Goal: Communication & Community: Ask a question

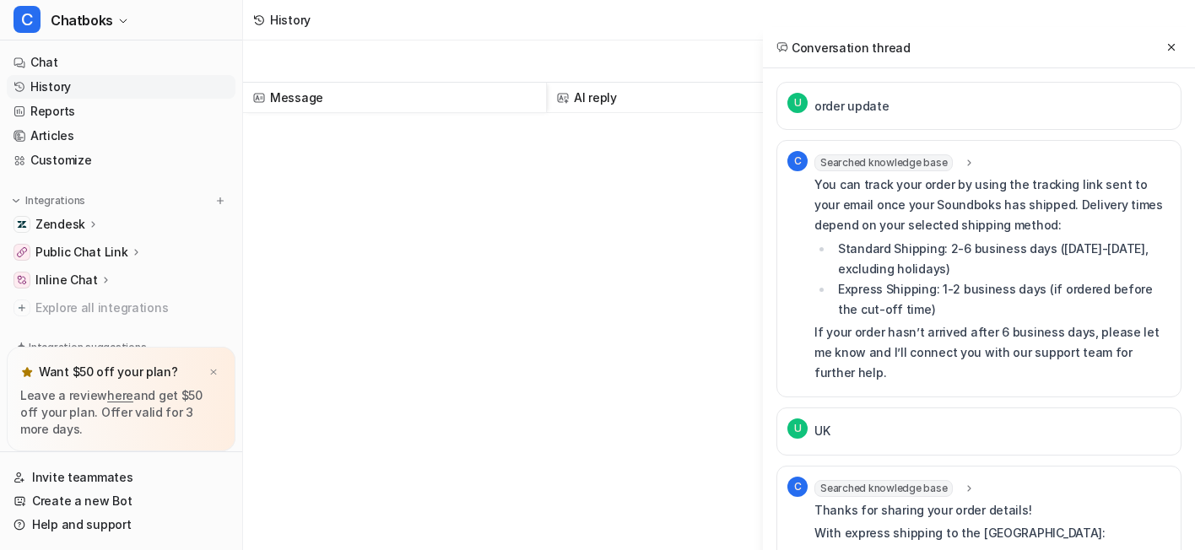
scroll to position [3368, 0]
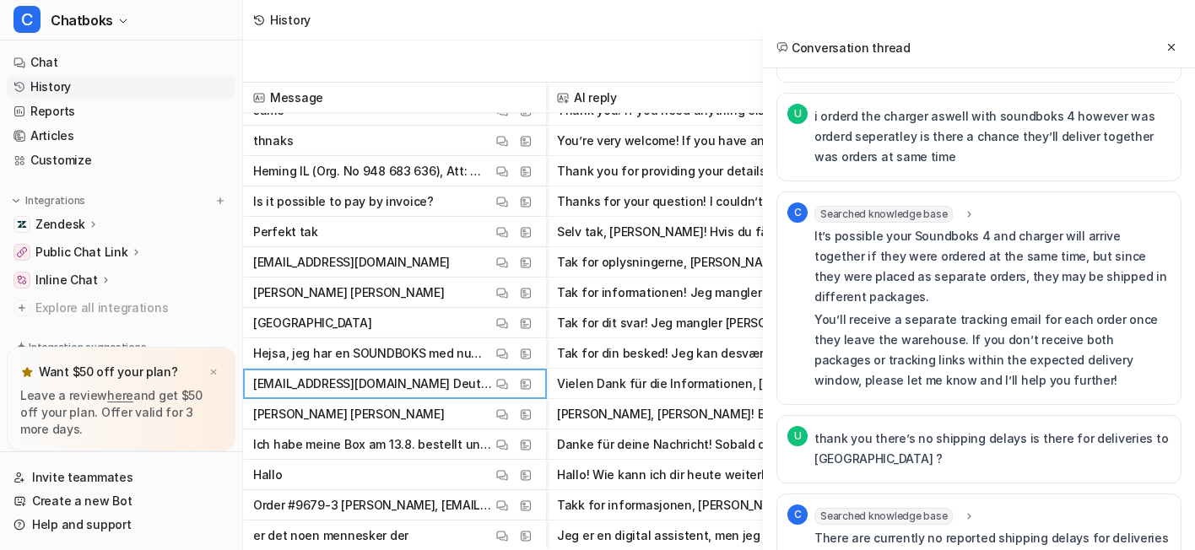
click at [559, 31] on div "History" at bounding box center [719, 20] width 952 height 41
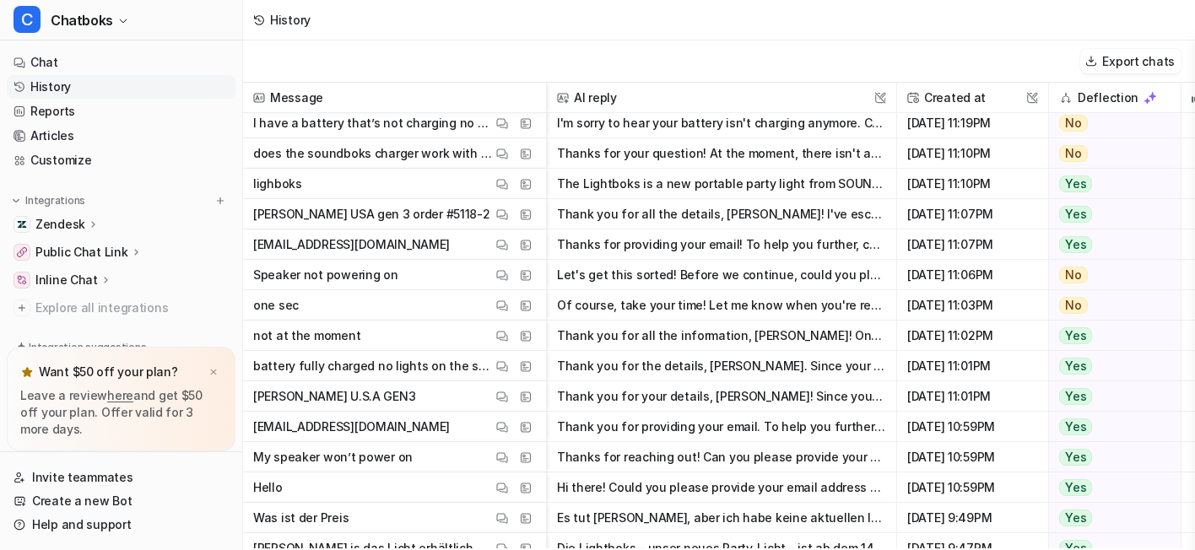
scroll to position [39645, 0]
click at [508, 216] on img at bounding box center [502, 215] width 12 height 13
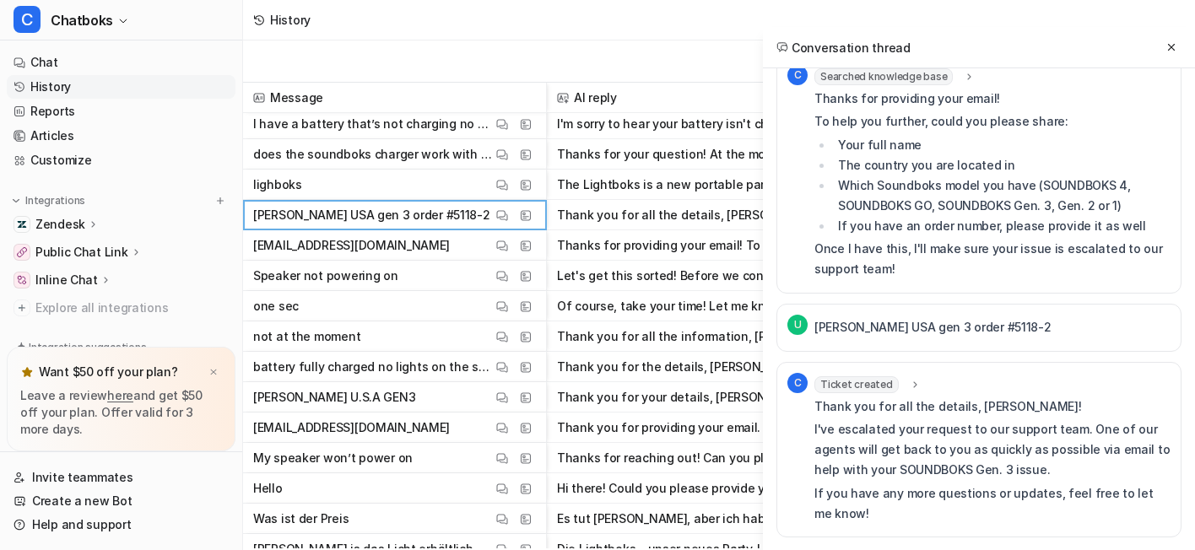
scroll to position [465, 0]
click at [508, 245] on img at bounding box center [502, 246] width 12 height 13
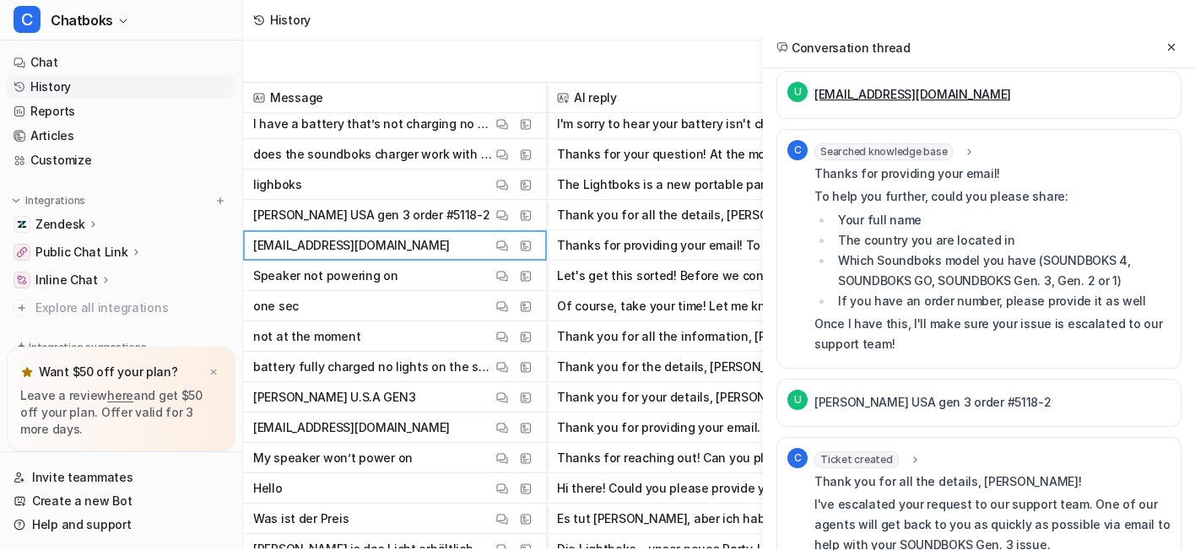
scroll to position [0, 0]
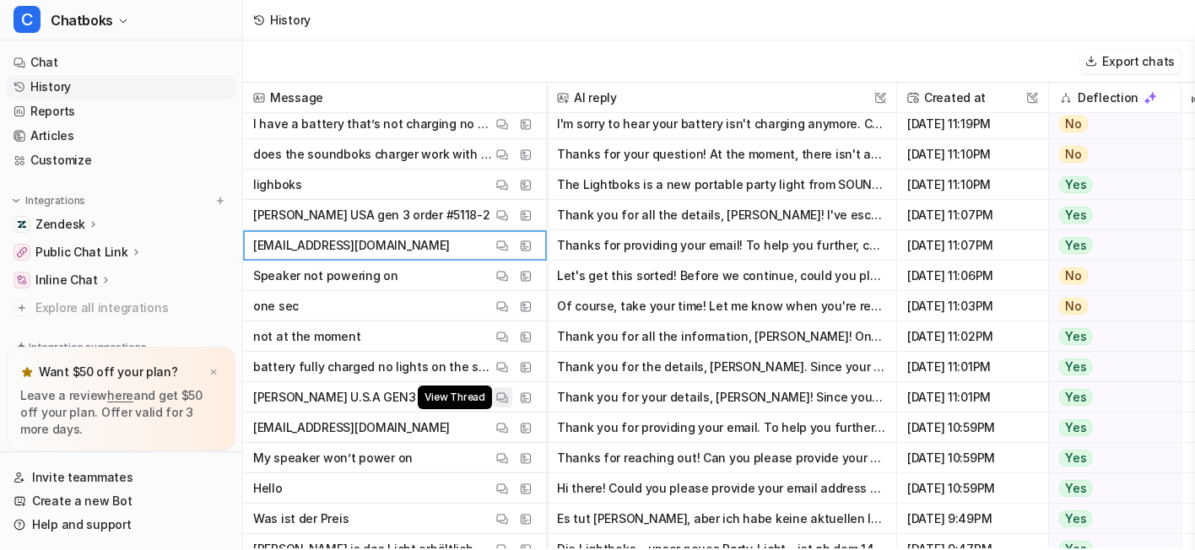
click at [512, 401] on button "View Thread" at bounding box center [502, 397] width 20 height 20
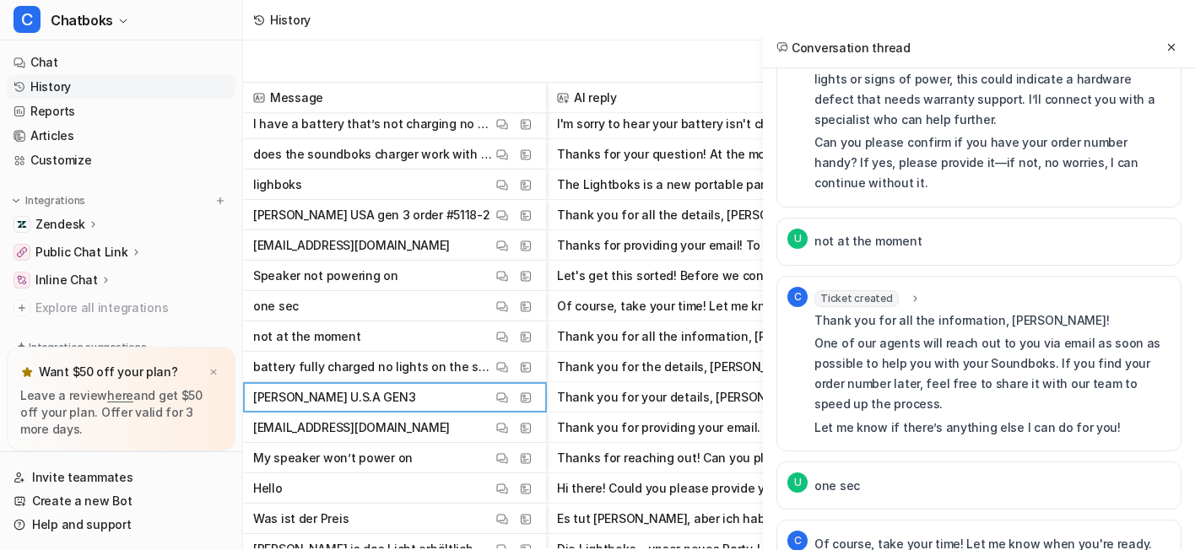
scroll to position [1462, 0]
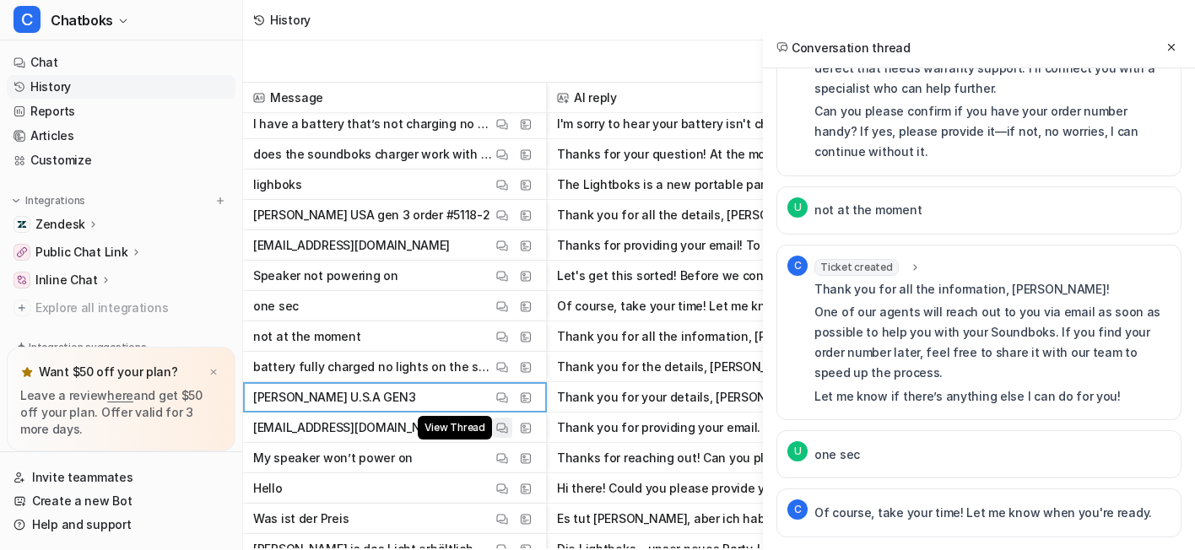
click at [508, 428] on img at bounding box center [502, 428] width 12 height 13
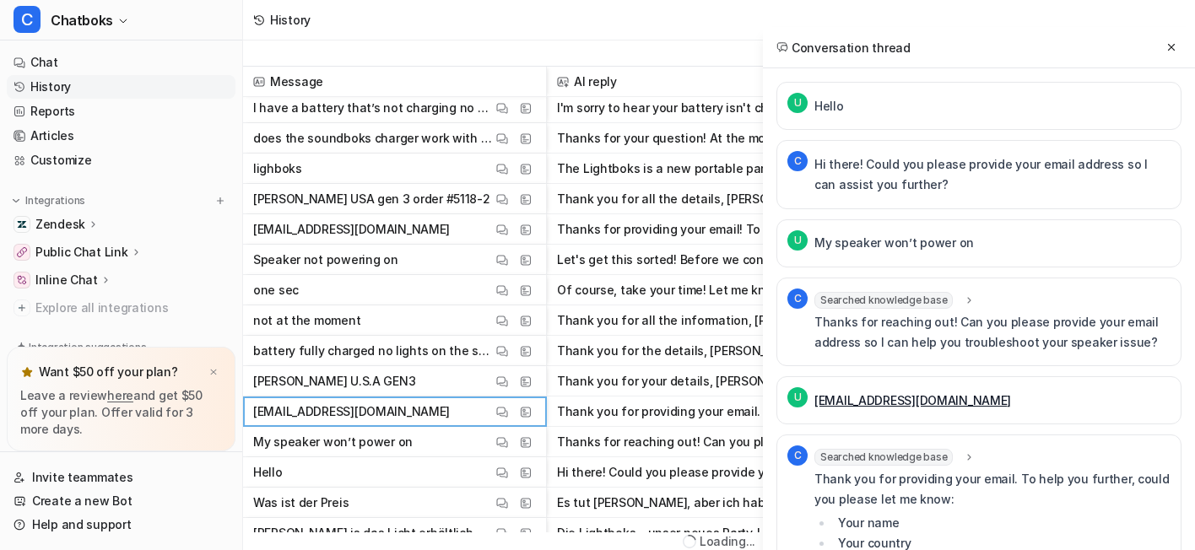
scroll to position [0, 0]
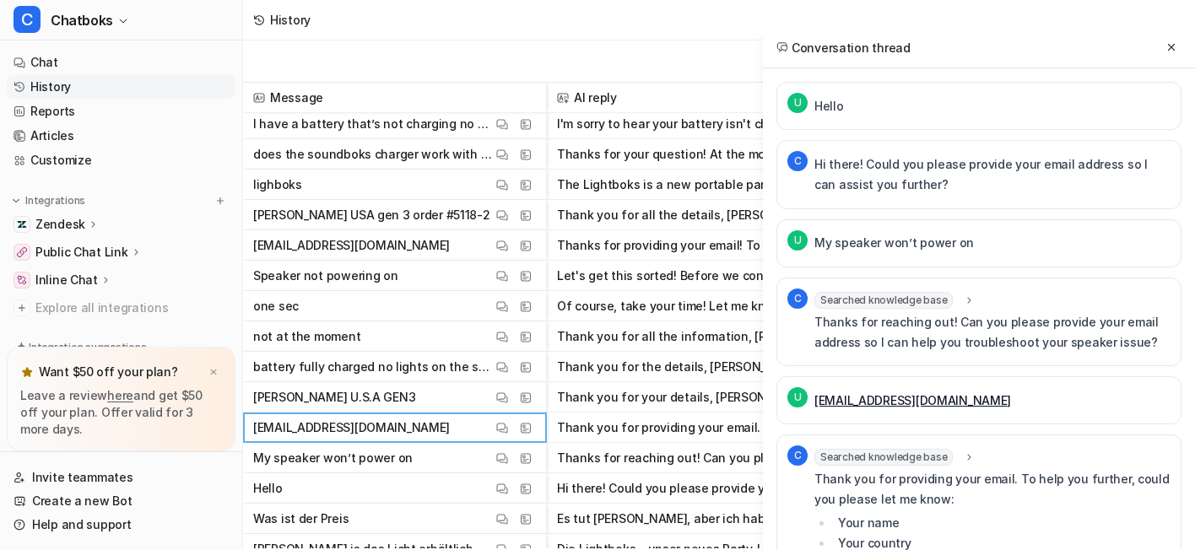
click at [509, 41] on div "History" at bounding box center [719, 20] width 952 height 41
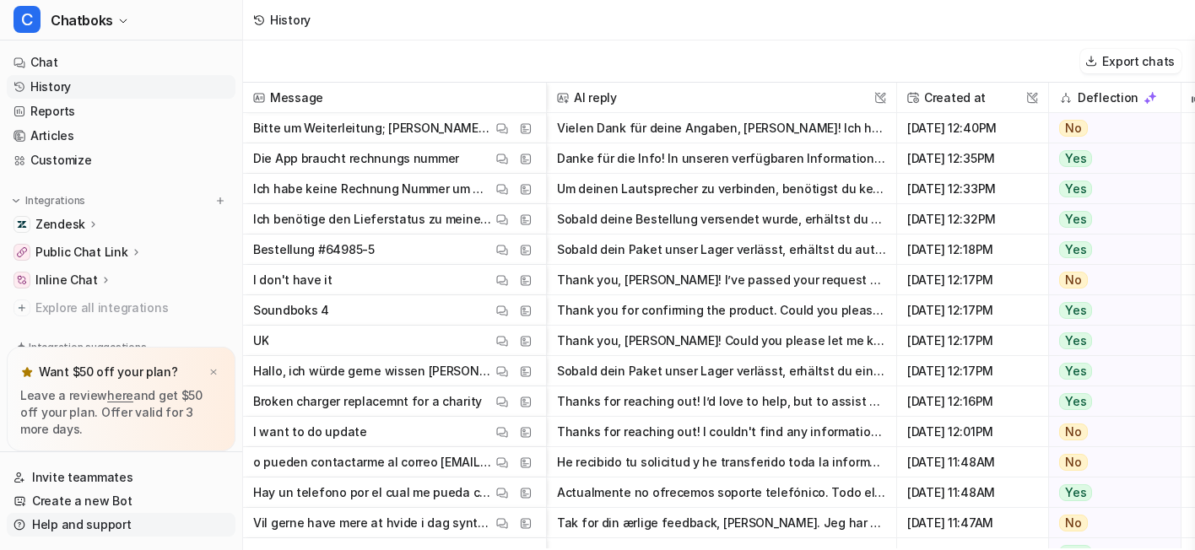
click at [135, 513] on link "Help and support" at bounding box center [121, 525] width 229 height 24
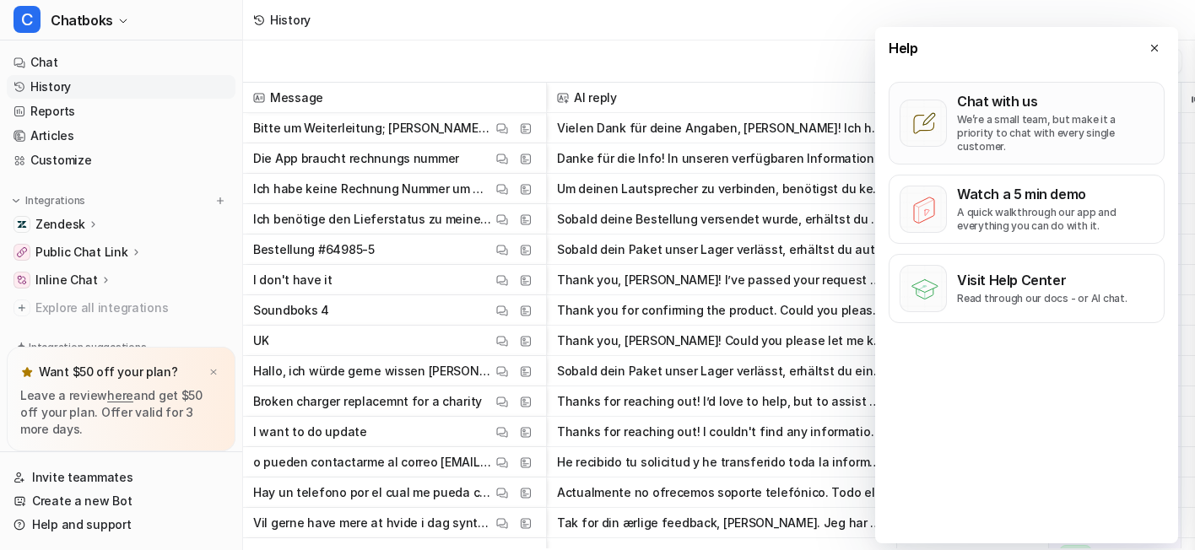
click at [1016, 152] on p "We’re a small team, but make it a priority to chat with every single customer." at bounding box center [1055, 133] width 197 height 41
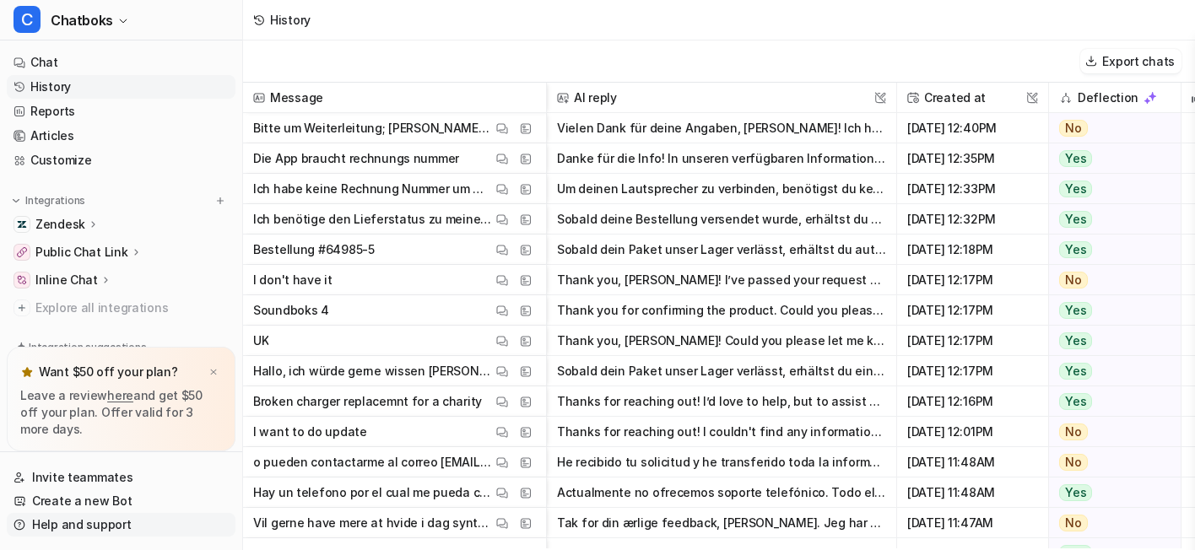
click at [150, 521] on link "Help and support" at bounding box center [121, 525] width 229 height 24
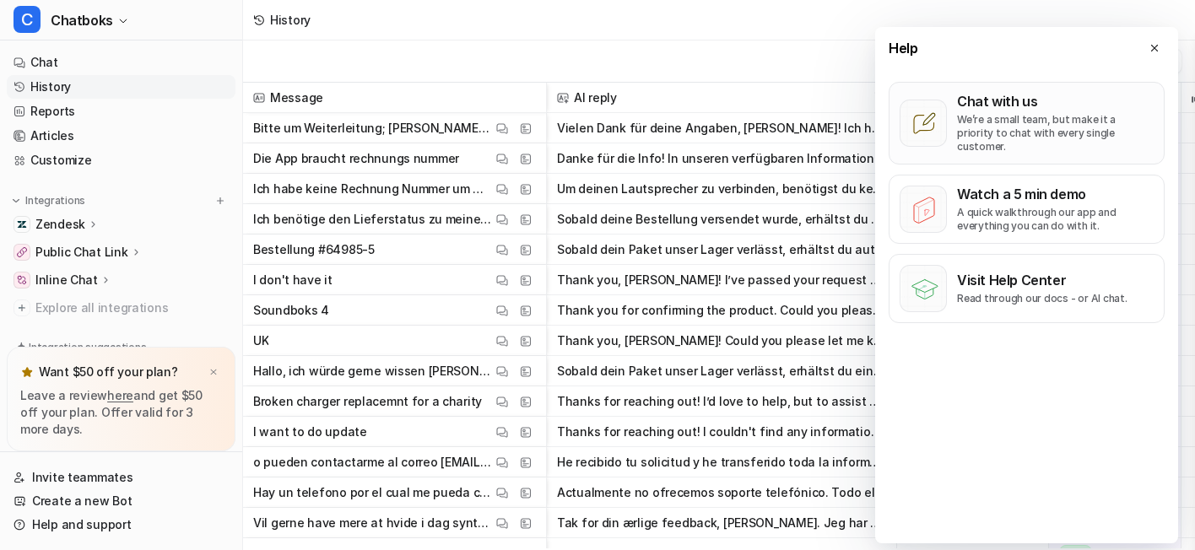
click at [1013, 132] on p "We’re a small team, but make it a priority to chat with every single customer." at bounding box center [1055, 133] width 197 height 41
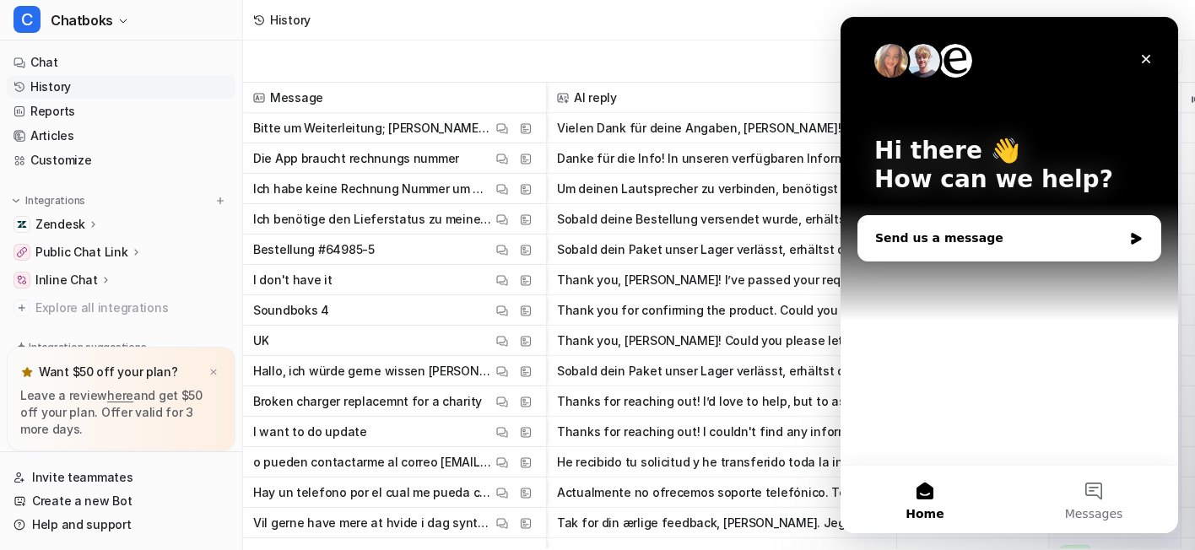
click at [1015, 238] on div "Send us a message" at bounding box center [998, 239] width 247 height 18
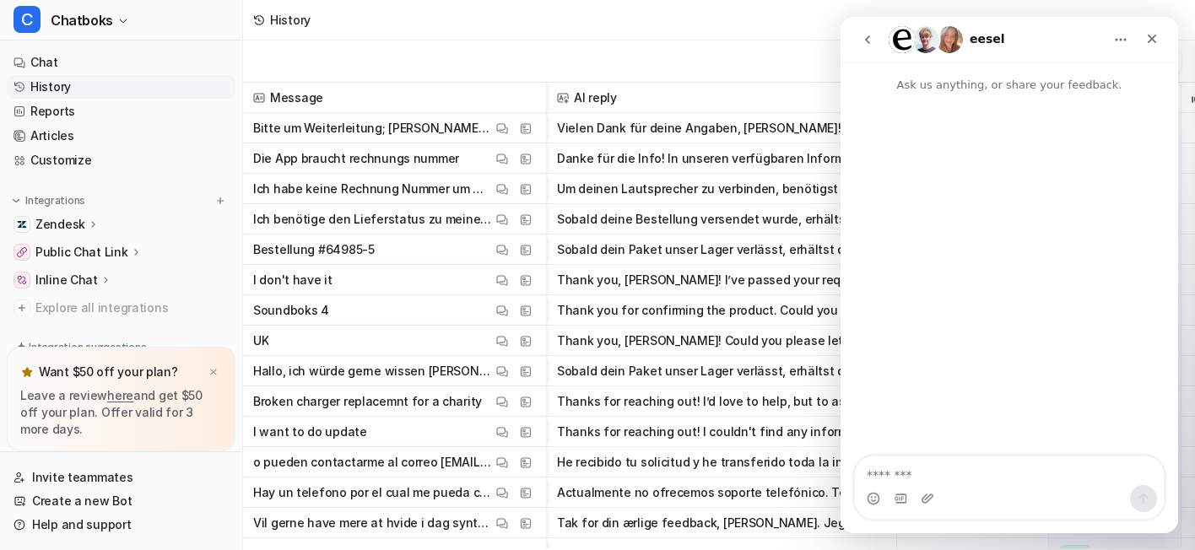
scroll to position [41, 0]
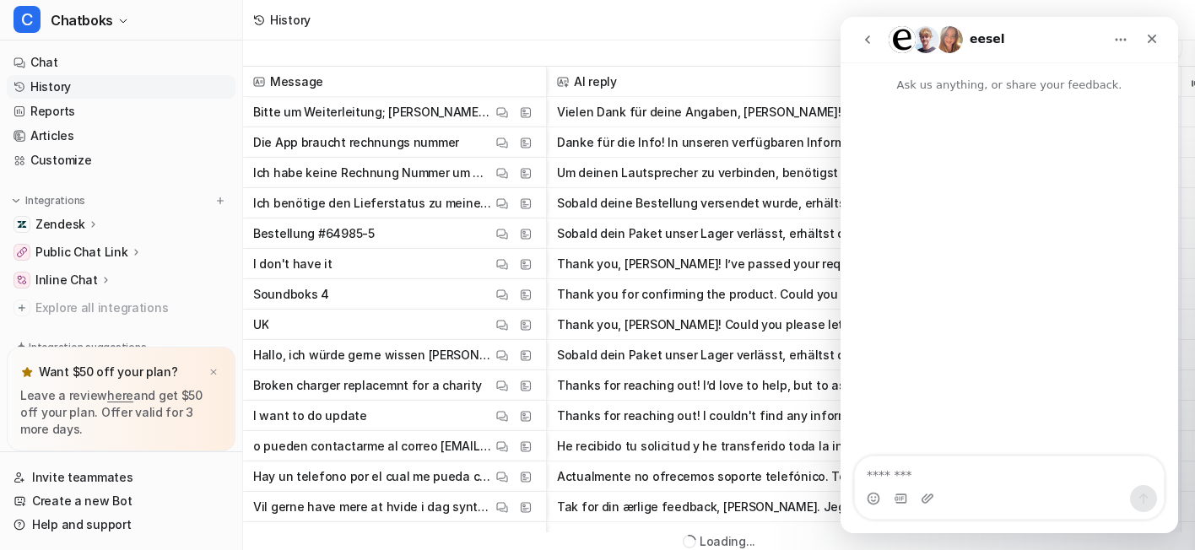
click at [866, 36] on icon "go back" at bounding box center [868, 40] width 14 height 14
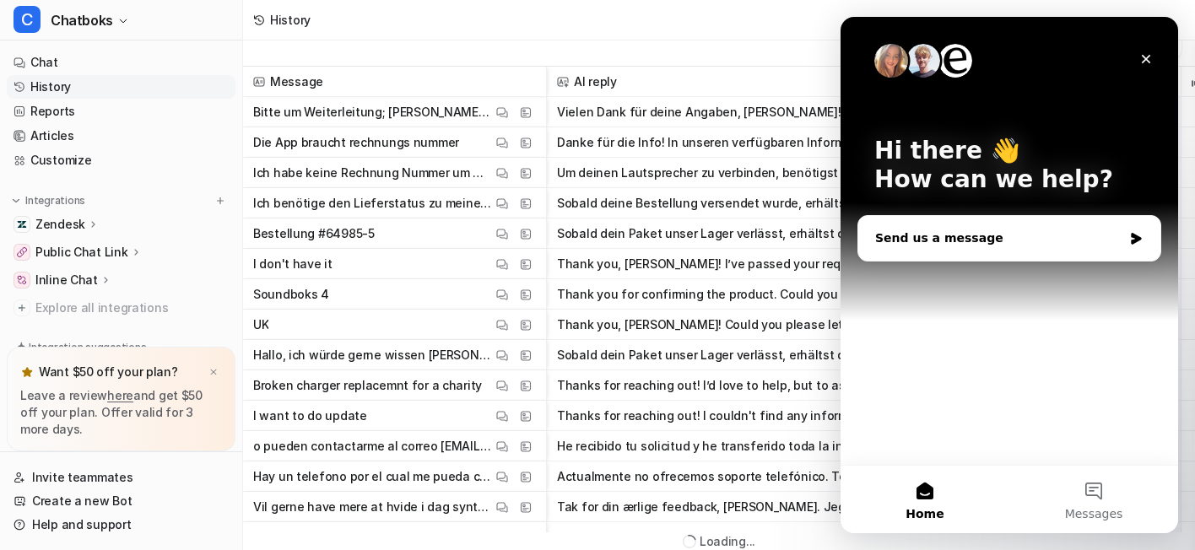
click at [917, 241] on div "Send us a message" at bounding box center [998, 239] width 247 height 18
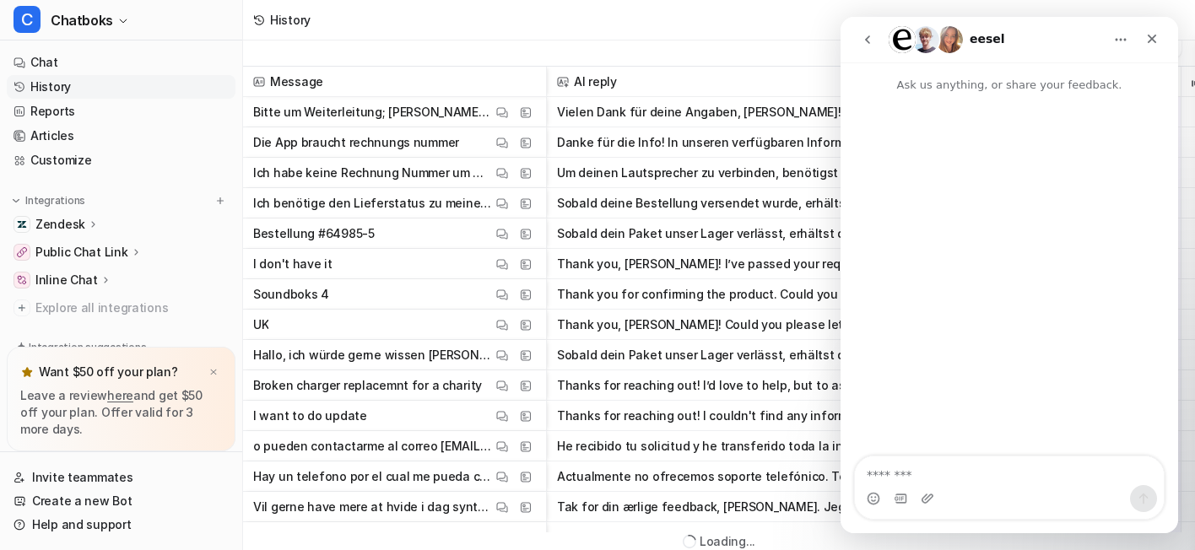
click at [899, 469] on textarea "Message…" at bounding box center [1009, 470] width 309 height 29
click at [872, 31] on button "go back" at bounding box center [867, 40] width 32 height 32
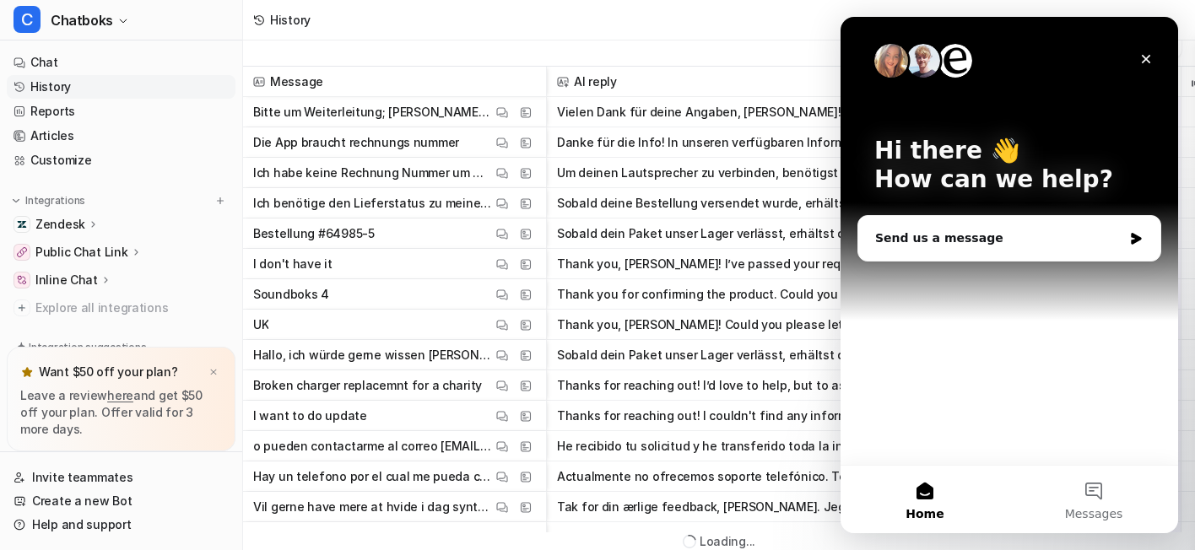
click at [733, 30] on div "History" at bounding box center [719, 20] width 952 height 41
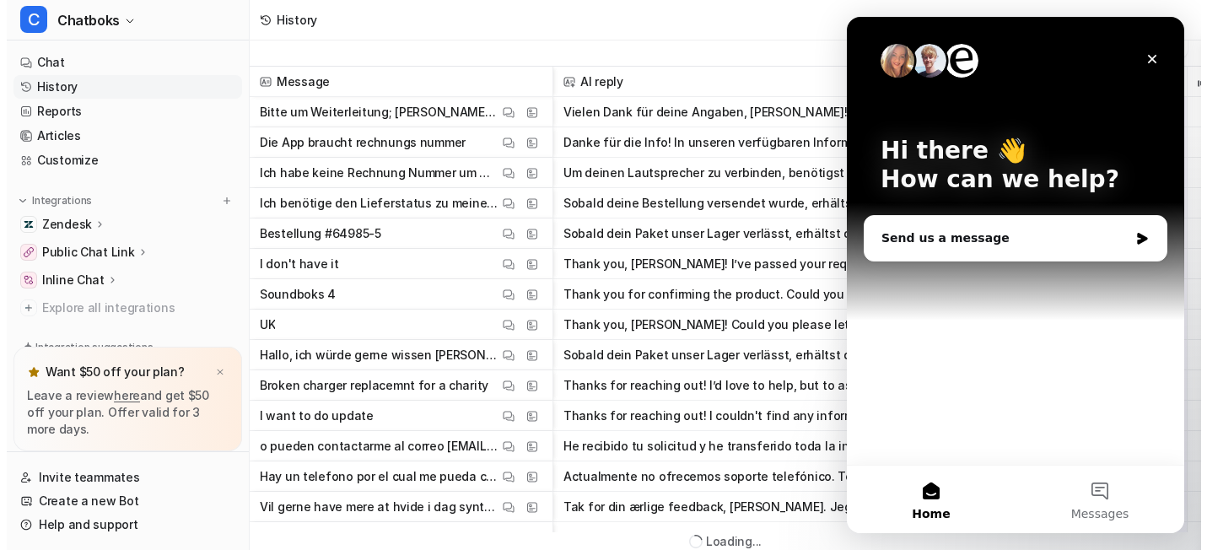
scroll to position [19, 0]
